Goal: Transaction & Acquisition: Purchase product/service

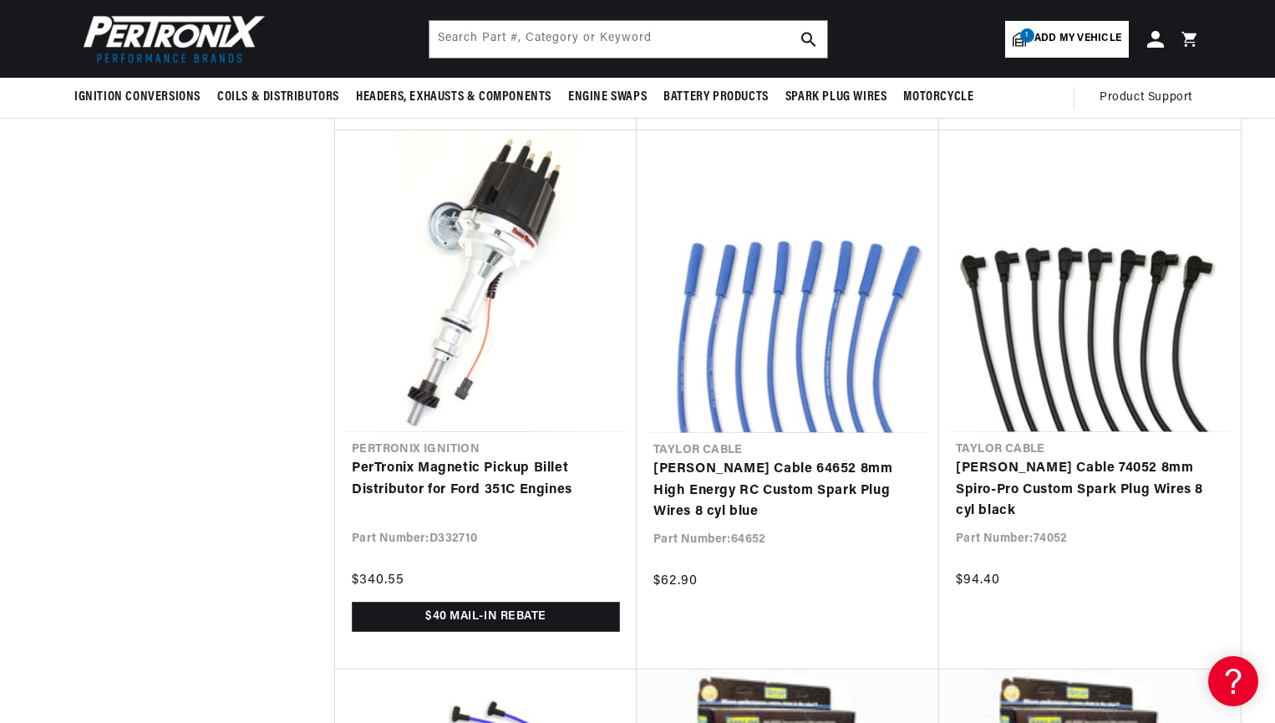
scroll to position [0, 1044]
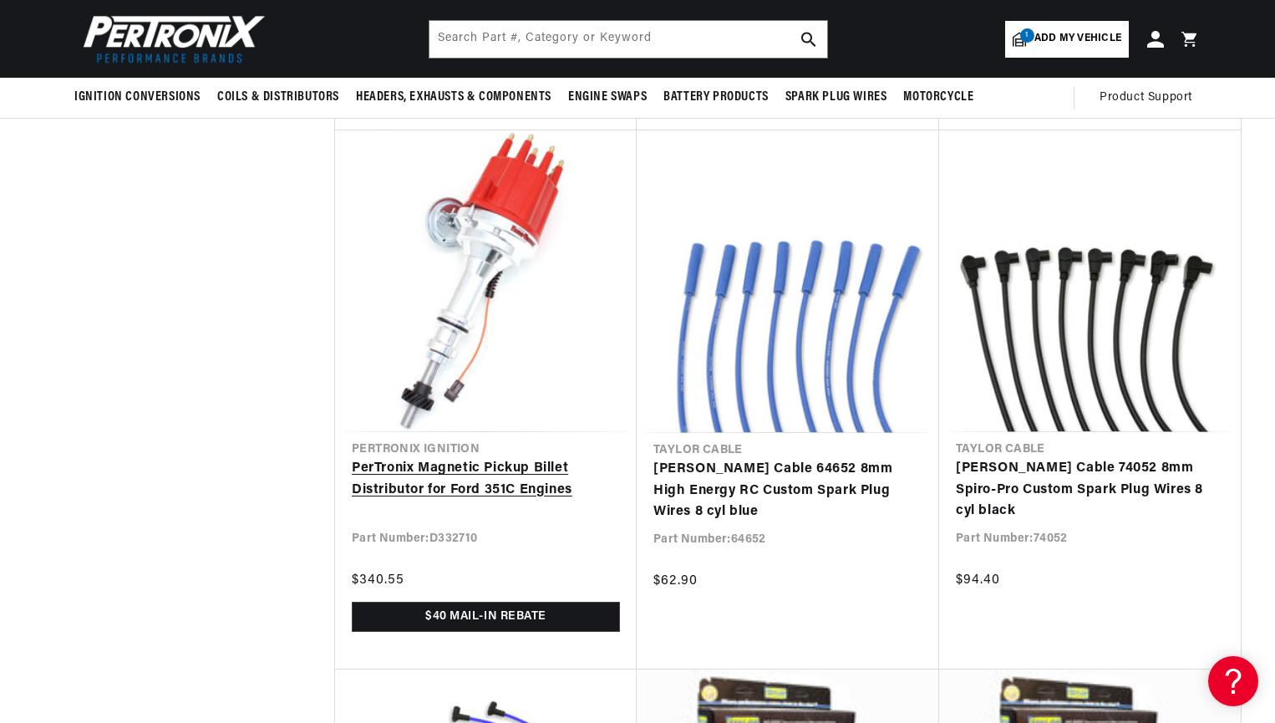
click at [444, 480] on link "PerTronix Magnetic Pickup Billet Distributor for Ford 351C Engines" at bounding box center [486, 479] width 268 height 43
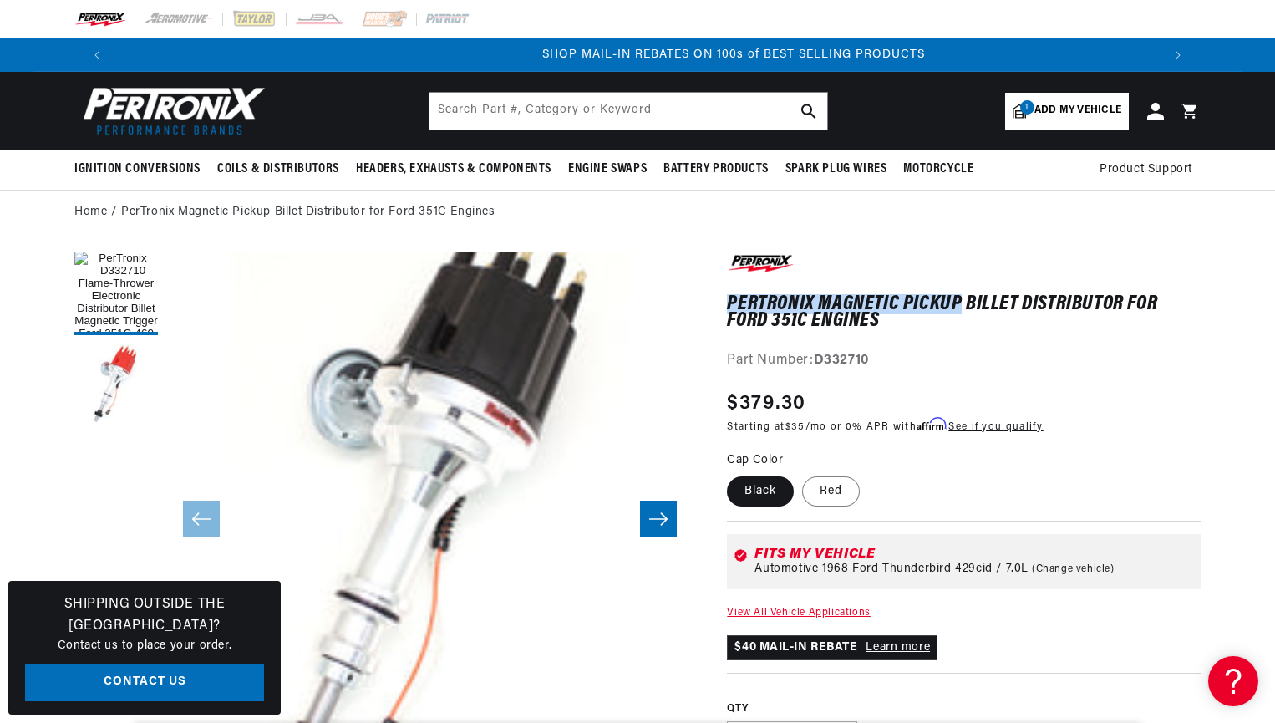
scroll to position [0, 1044]
drag, startPoint x: 732, startPoint y: 300, endPoint x: 823, endPoint y: 298, distance: 91.1
click at [823, 298] on h1 "PerTronix Magnetic Pickup Billet Distributor for Ford 351C Engines" at bounding box center [964, 313] width 474 height 34
copy h1 "PerTronix"
